Goal: Complete application form: Complete application form

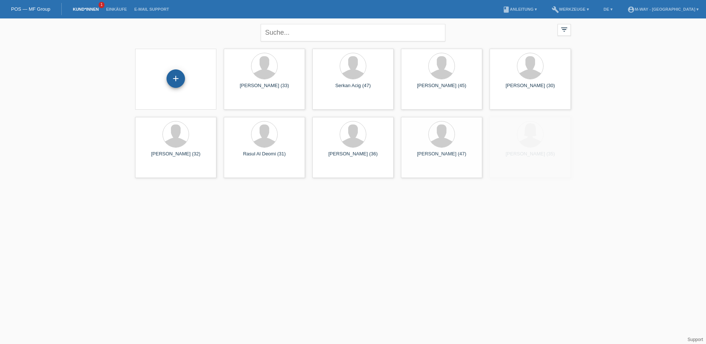
click at [174, 79] on div "+" at bounding box center [175, 78] width 18 height 18
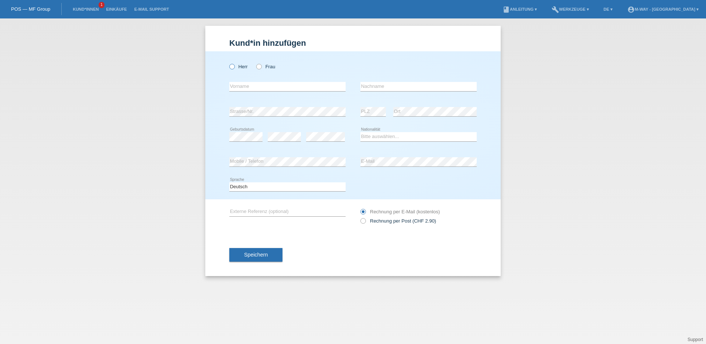
click at [228, 63] on icon at bounding box center [228, 63] width 0 height 0
click at [234, 67] on input "Herr" at bounding box center [231, 66] width 5 height 5
radio input "true"
click at [310, 88] on input "text" at bounding box center [287, 86] width 116 height 9
type input "basar"
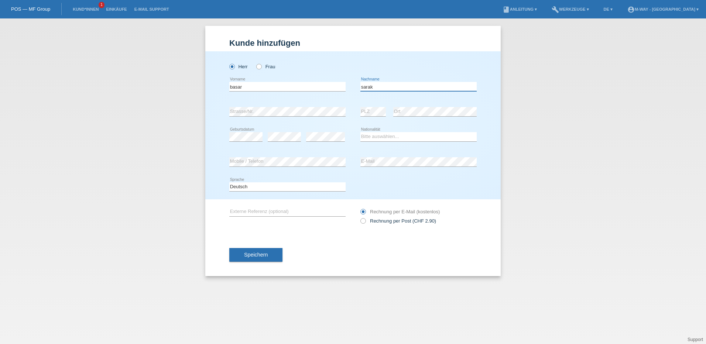
type input "sarak"
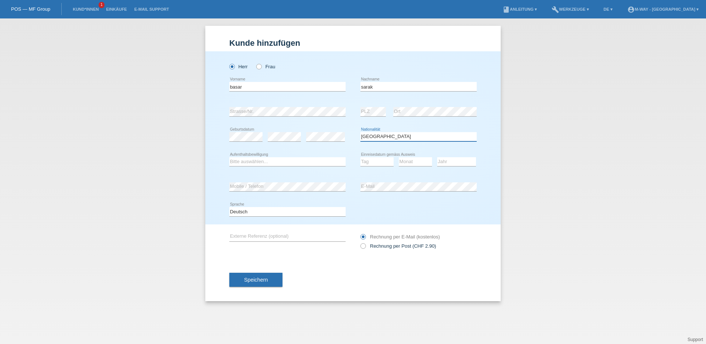
click at [397, 139] on select "Bitte auswählen... Schweiz Deutschland Liechtenstein Österreich ------------ Af…" at bounding box center [418, 136] width 116 height 9
select select "CH"
click at [360, 132] on select "Bitte auswählen... Schweiz Deutschland Liechtenstein Österreich ------------ Af…" at bounding box center [418, 136] width 116 height 9
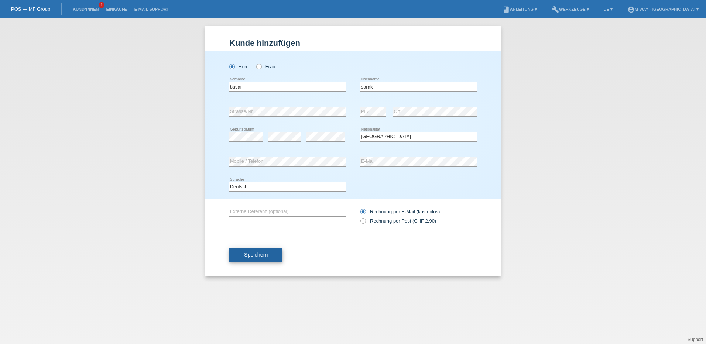
click at [267, 252] on span "Speichern" at bounding box center [256, 255] width 24 height 6
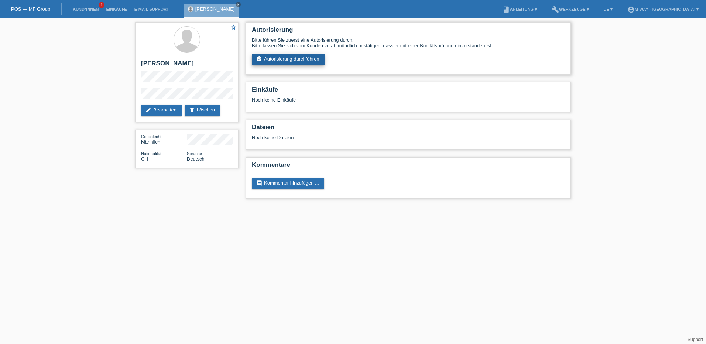
click at [283, 55] on link "assignment_turned_in Autorisierung durchführen" at bounding box center [288, 59] width 73 height 11
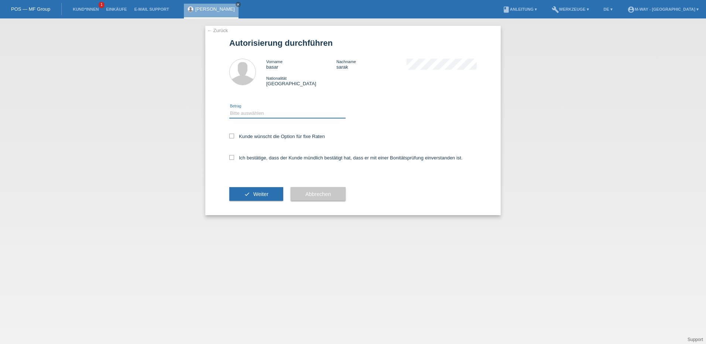
click at [234, 110] on select "Bitte auswählen CHF 1.00 - CHF 499.00 CHF 500.00 - CHF 1'999.00 CHF 2'000.00 - …" at bounding box center [287, 113] width 116 height 9
select select "3"
click at [229, 109] on select "Bitte auswählen CHF 1.00 - CHF 499.00 CHF 500.00 - CHF 1'999.00 CHF 2'000.00 - …" at bounding box center [287, 113] width 116 height 9
click at [247, 138] on label "Kunde wünscht die Option für fixe Raten" at bounding box center [277, 137] width 96 height 6
click at [234, 138] on input "Kunde wünscht die Option für fixe Raten" at bounding box center [231, 136] width 5 height 5
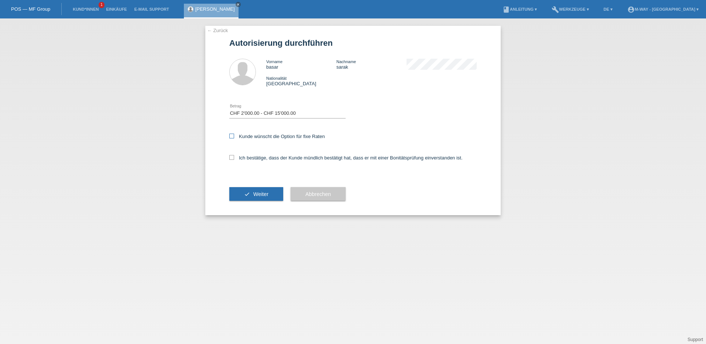
checkbox input "true"
click at [248, 160] on label "Ich bestätige, dass der Kunde mündlich bestätigt hat, dass er mit einer Bonität…" at bounding box center [345, 158] width 233 height 6
click at [234, 160] on input "Ich bestätige, dass der Kunde mündlich bestätigt hat, dass er mit einer Bonität…" at bounding box center [231, 157] width 5 height 5
click at [248, 158] on label "Ich bestätige, dass der Kunde mündlich bestätigt hat, dass er mit einer Bonität…" at bounding box center [345, 158] width 233 height 6
click at [234, 158] on input "Ich bestätige, dass der Kunde mündlich bestätigt hat, dass er mit einer Bonität…" at bounding box center [231, 157] width 5 height 5
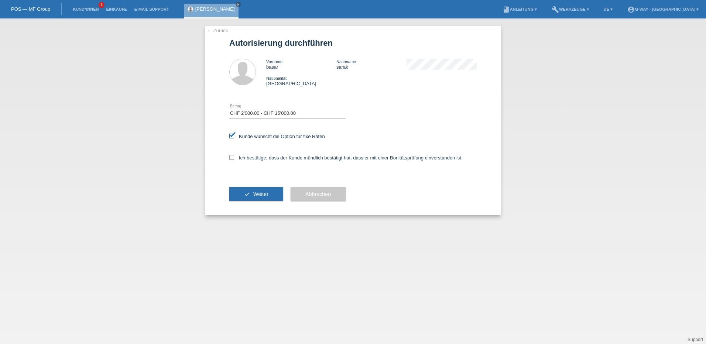
click at [251, 153] on div "Ich bestätige, dass der Kunde mündlich bestätigt hat, dass er mit einer Bonität…" at bounding box center [352, 160] width 247 height 25
click at [251, 156] on label "Ich bestätige, dass der Kunde mündlich bestätigt hat, dass er mit einer Bonität…" at bounding box center [345, 158] width 233 height 6
click at [234, 156] on input "Ich bestätige, dass der Kunde mündlich bestätigt hat, dass er mit einer Bonität…" at bounding box center [231, 157] width 5 height 5
checkbox input "true"
click at [253, 189] on button "check Weiter" at bounding box center [256, 194] width 54 height 14
